Goal: Task Accomplishment & Management: Complete application form

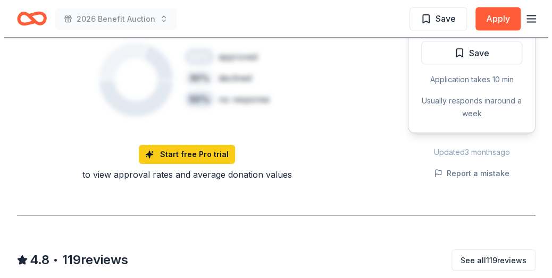
scroll to position [864, 0]
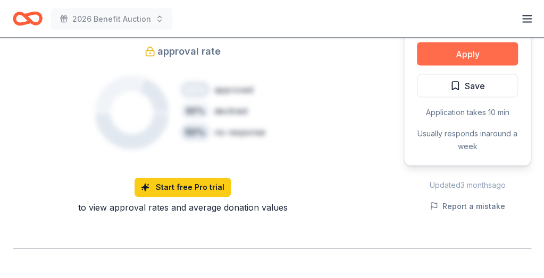
click at [434, 50] on button "Apply" at bounding box center [467, 54] width 101 height 23
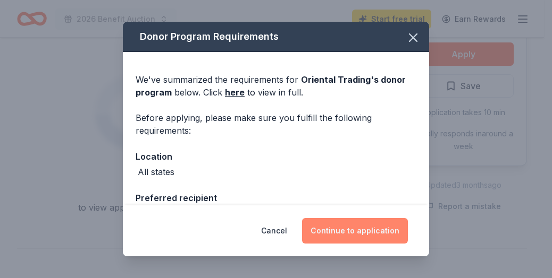
click at [371, 231] on button "Continue to application" at bounding box center [355, 231] width 106 height 26
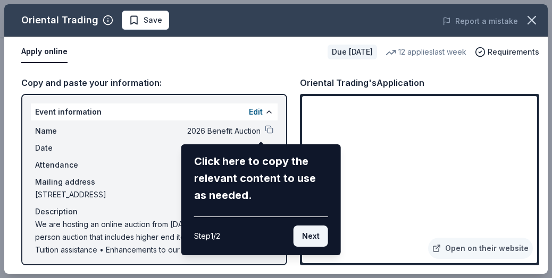
click at [306, 236] on button "Next" at bounding box center [310, 236] width 35 height 21
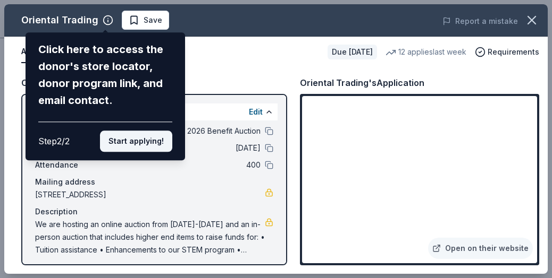
click at [150, 144] on button "Start applying!" at bounding box center [136, 141] width 72 height 21
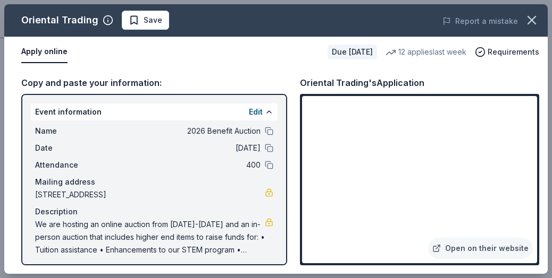
scroll to position [145, 0]
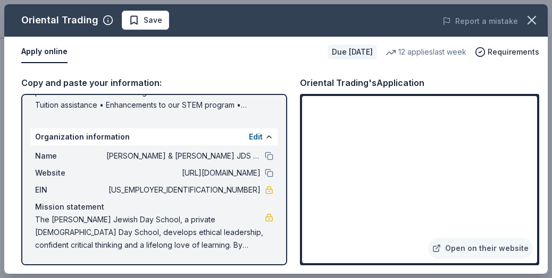
click at [51, 54] on button "Apply online" at bounding box center [44, 52] width 46 height 22
click at [217, 216] on span "The [PERSON_NAME] Jewish Day School, a private [DEMOGRAPHIC_DATA] Day School, d…" at bounding box center [150, 233] width 230 height 38
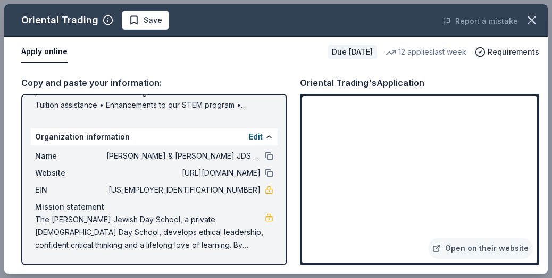
click at [321, 267] on div "Copy and paste your information: Event information Edit Name 2026 Benefit Aucti…" at bounding box center [275, 170] width 543 height 207
click at [44, 51] on button "Apply online" at bounding box center [44, 52] width 46 height 22
click at [153, 18] on span "Save" at bounding box center [152, 20] width 19 height 13
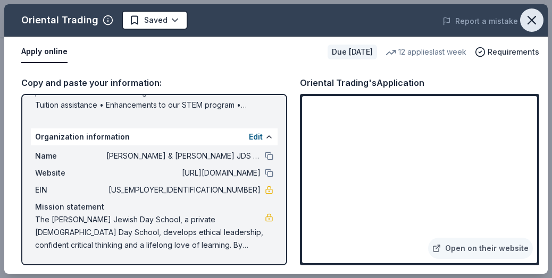
click at [532, 19] on icon "button" at bounding box center [531, 19] width 7 height 7
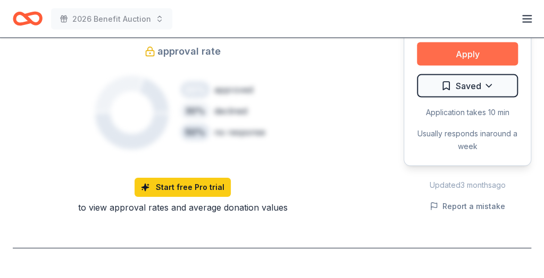
click at [451, 55] on button "Apply" at bounding box center [467, 54] width 101 height 23
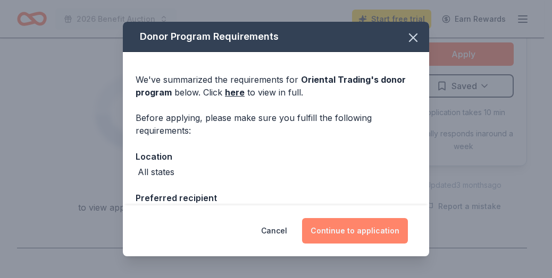
click at [348, 227] on button "Continue to application" at bounding box center [355, 231] width 106 height 26
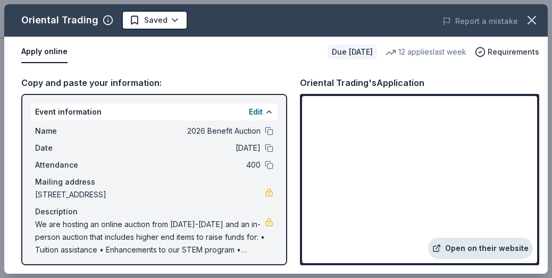
click at [477, 256] on link "Open on their website" at bounding box center [480, 248] width 105 height 21
